Goal: Navigation & Orientation: Find specific page/section

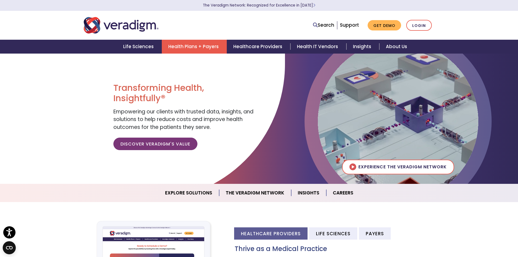
click at [189, 45] on link "Health Plans + Payers" at bounding box center [194, 47] width 65 height 14
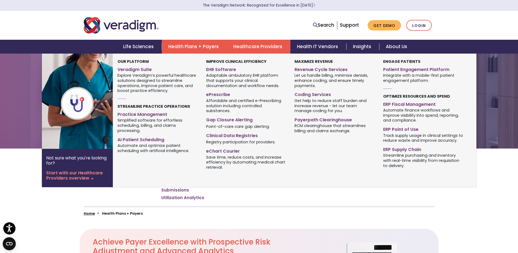
click at [249, 50] on link "Healthcare Providers" at bounding box center [259, 47] width 64 height 14
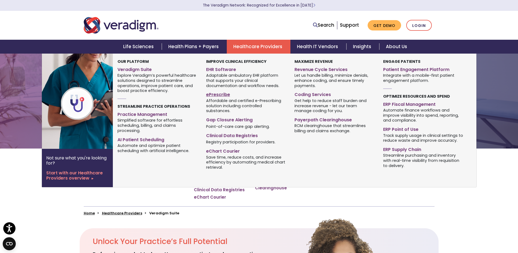
click at [215, 95] on link "ePrescribe" at bounding box center [246, 94] width 80 height 8
